Goal: Information Seeking & Learning: Learn about a topic

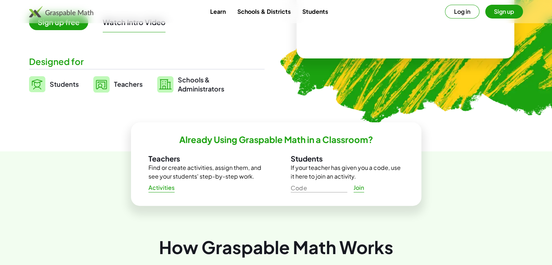
scroll to position [36, 0]
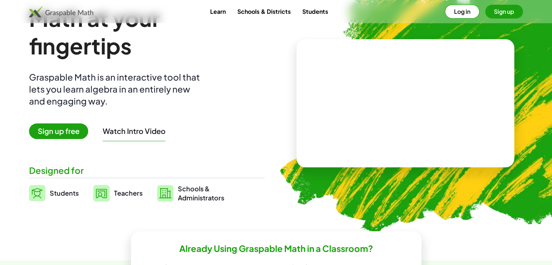
click at [64, 128] on span "Sign up free" at bounding box center [58, 131] width 59 height 16
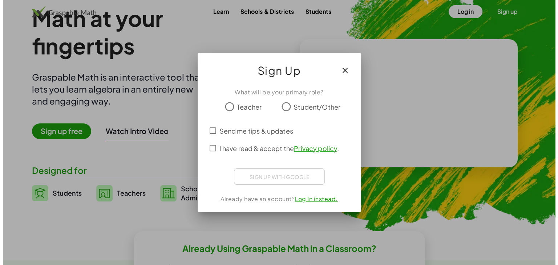
scroll to position [0, 0]
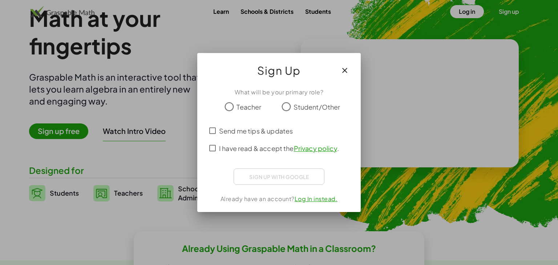
click at [237, 106] on span "Teacher" at bounding box center [248, 107] width 25 height 10
click at [346, 69] on icon "button" at bounding box center [344, 70] width 9 height 9
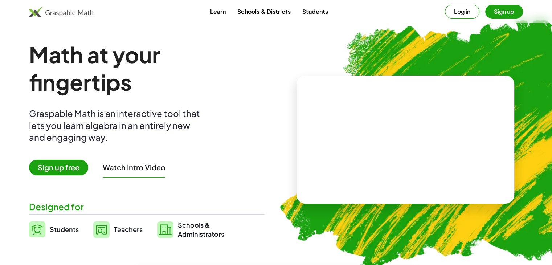
click at [219, 12] on link "Learn" at bounding box center [217, 11] width 27 height 13
